Goal: Navigation & Orientation: Understand site structure

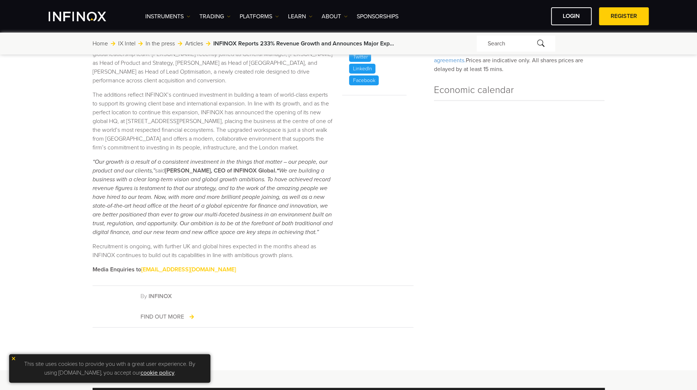
scroll to position [208, 0]
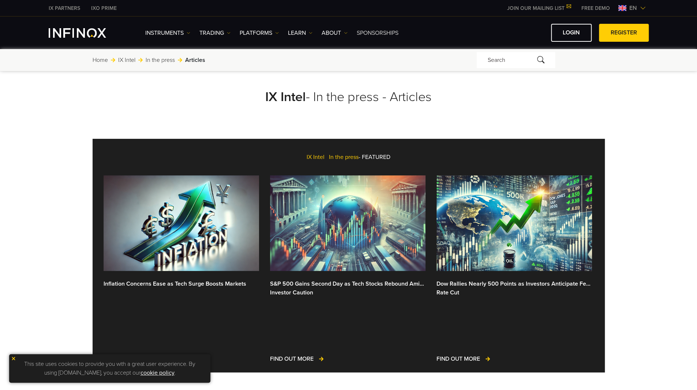
click at [366, 30] on link "SPONSORSHIPS" at bounding box center [378, 33] width 42 height 9
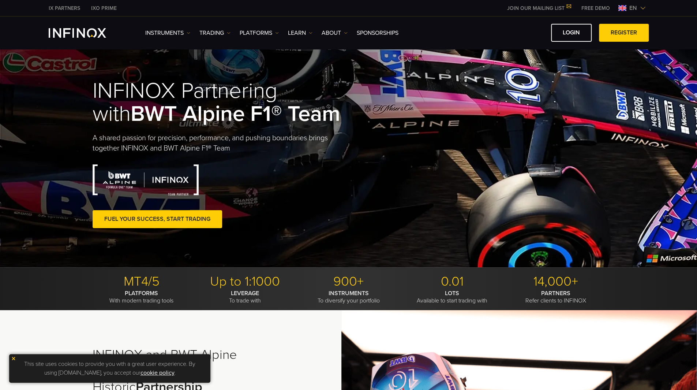
click at [89, 32] on img "INFINOX Logo" at bounding box center [77, 33] width 57 height 10
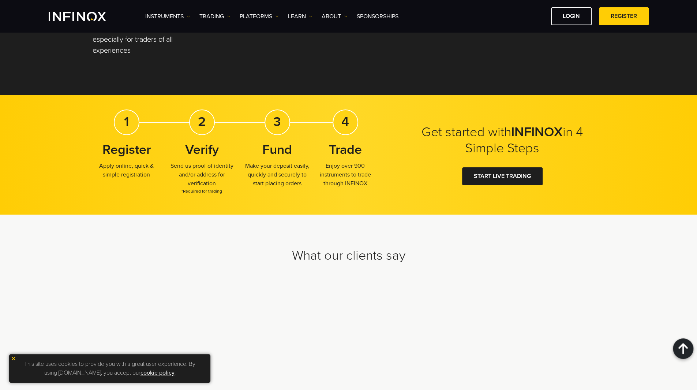
scroll to position [2169, 0]
click at [13, 359] on img at bounding box center [13, 358] width 5 height 5
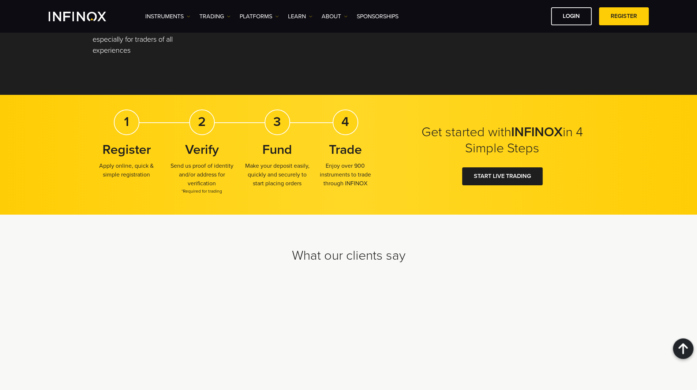
scroll to position [0, 0]
